Goal: Use online tool/utility: Utilize a website feature to perform a specific function

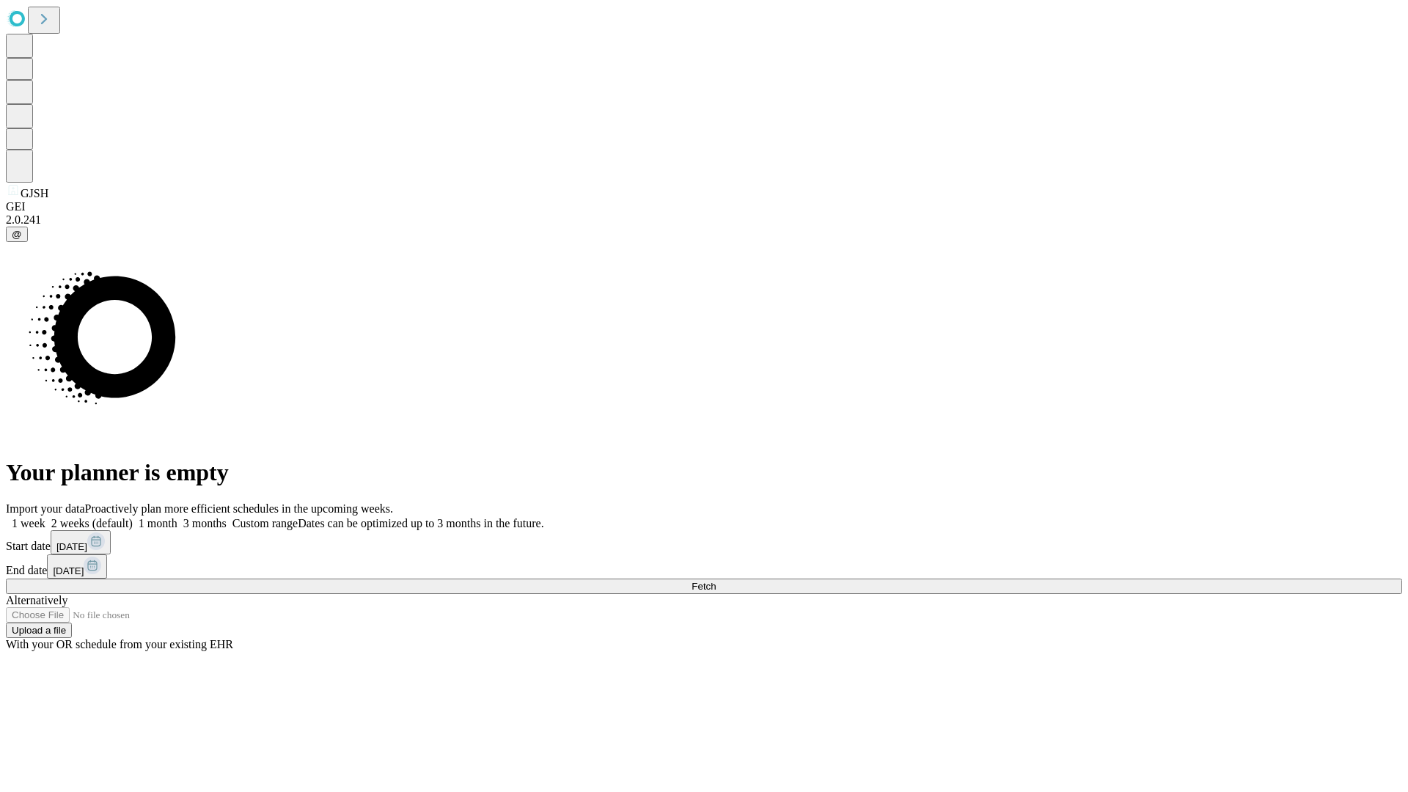
click at [716, 581] on span "Fetch" at bounding box center [703, 586] width 24 height 11
